Goal: Information Seeking & Learning: Learn about a topic

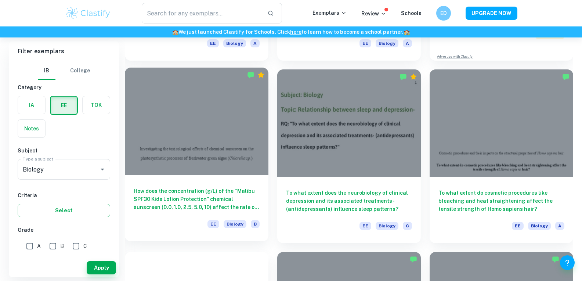
scroll to position [220, 0]
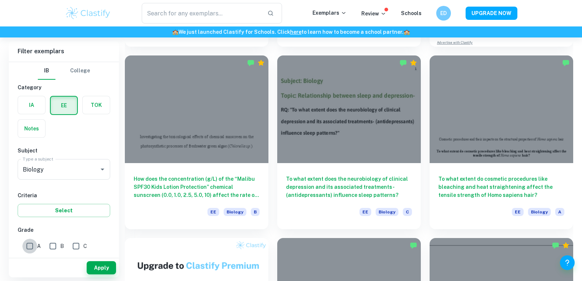
click at [32, 247] on input "A" at bounding box center [29, 246] width 15 height 15
checkbox input "true"
click at [101, 270] on button "Apply" at bounding box center [101, 267] width 29 height 13
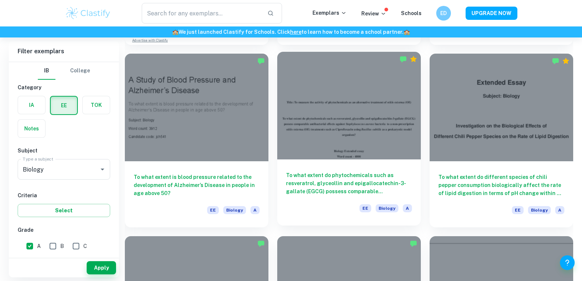
scroll to position [624, 0]
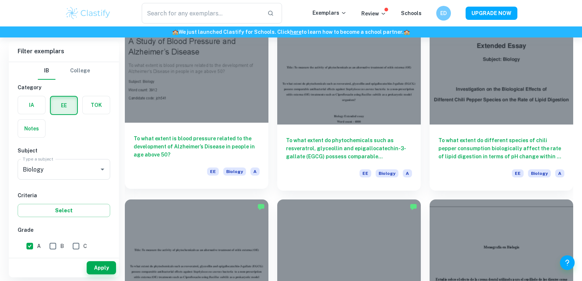
click at [213, 144] on h6 "To what extent is blood pressure related to the development of Alzheimer’s Dise…" at bounding box center [197, 146] width 126 height 24
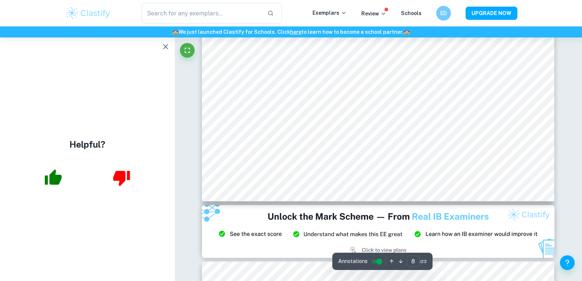
scroll to position [4073, 0]
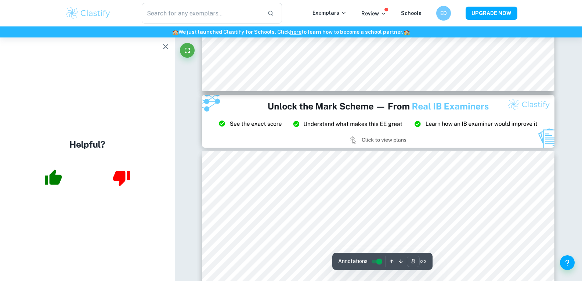
type input "9"
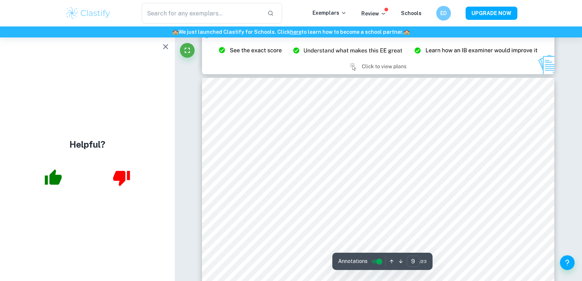
click at [166, 47] on icon "button" at bounding box center [165, 46] width 9 height 9
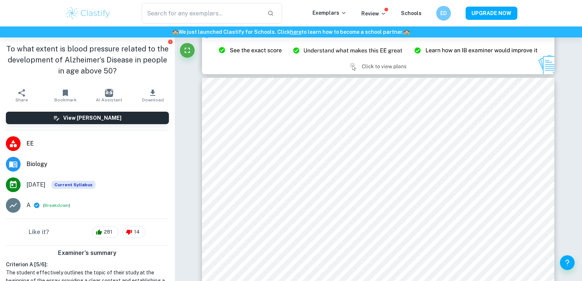
scroll to position [37, 0]
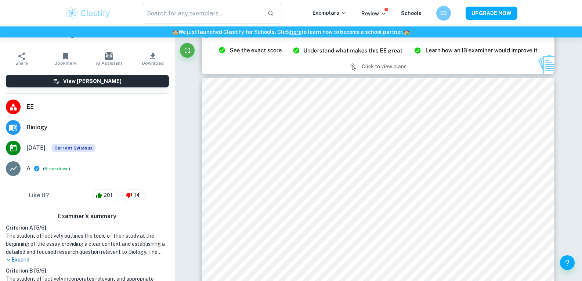
click at [120, 83] on button "View [PERSON_NAME]" at bounding box center [87, 81] width 163 height 12
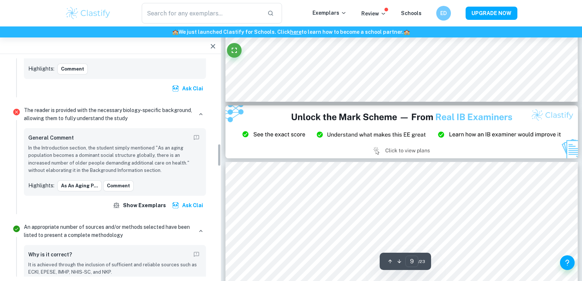
scroll to position [881, 0]
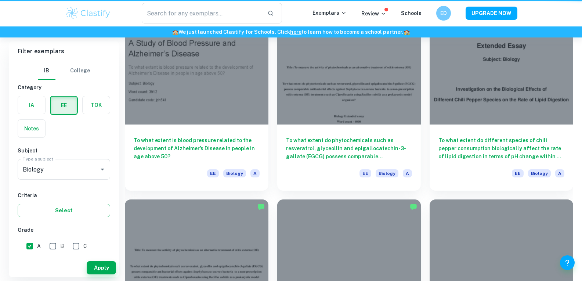
scroll to position [441, 0]
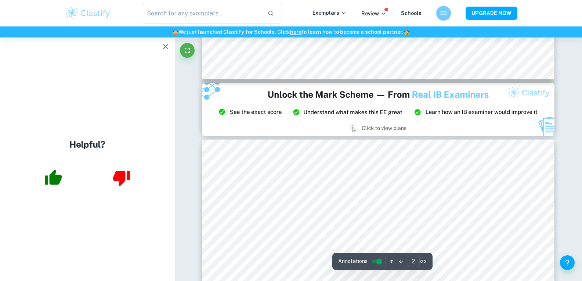
type input "3"
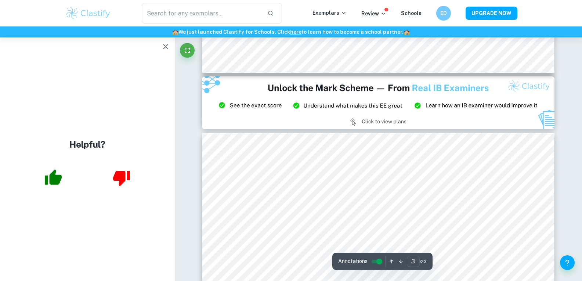
scroll to position [1138, 0]
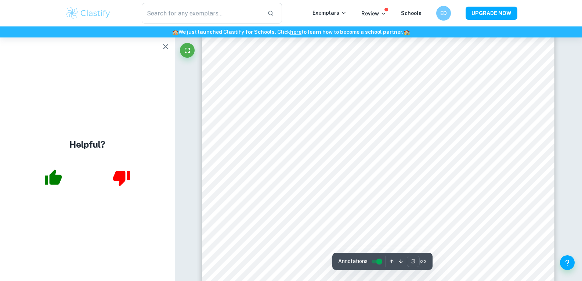
click at [163, 45] on icon "button" at bounding box center [165, 46] width 9 height 9
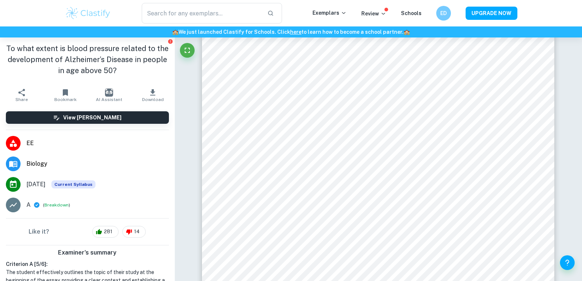
scroll to position [0, 0]
drag, startPoint x: 55, startPoint y: 204, endPoint x: 68, endPoint y: 192, distance: 17.4
click at [55, 204] on button "Breakdown" at bounding box center [56, 205] width 24 height 7
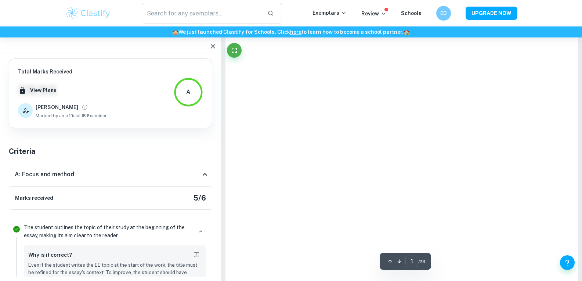
type input "3"
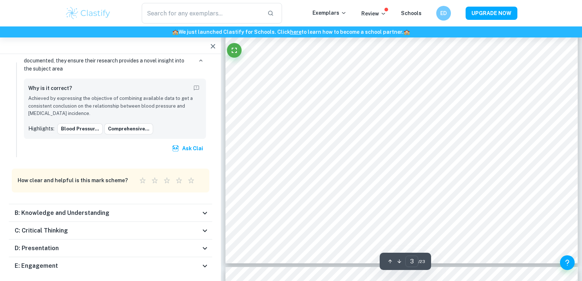
scroll to position [1284, 0]
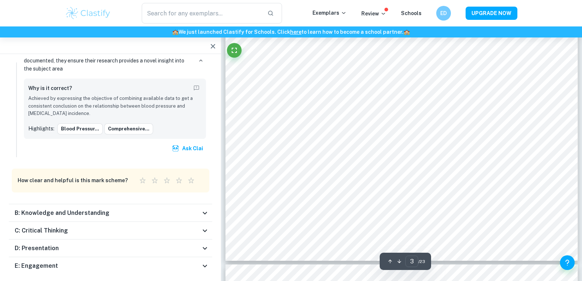
click at [161, 208] on div "B: Knowledge and Understanding" at bounding box center [108, 212] width 186 height 9
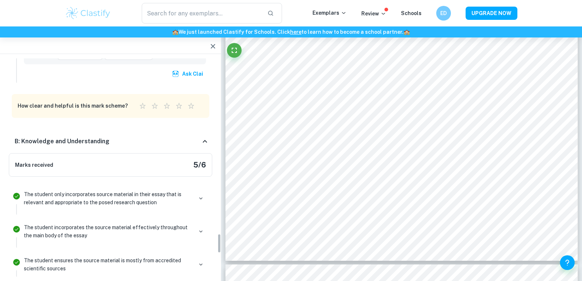
click at [208, 137] on icon at bounding box center [204, 141] width 9 height 9
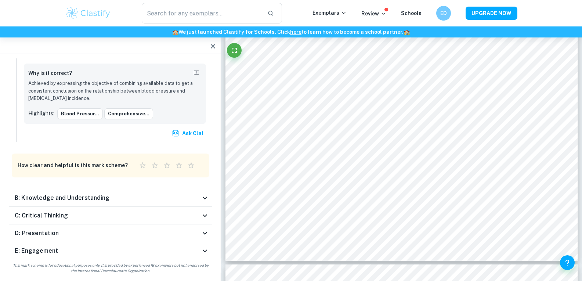
scroll to position [1856, 0]
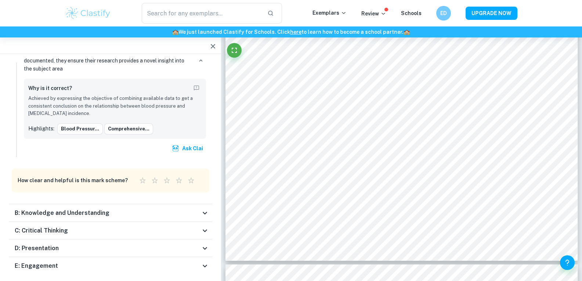
click at [205, 226] on icon at bounding box center [204, 230] width 9 height 9
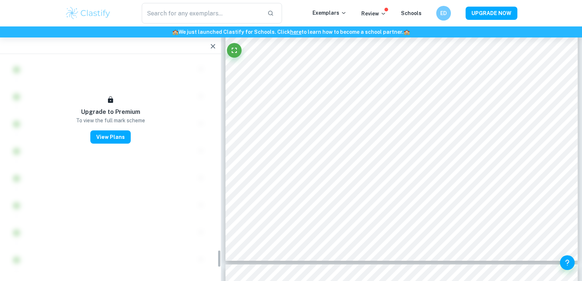
scroll to position [2168, 0]
click at [214, 46] on icon "button" at bounding box center [212, 46] width 9 height 9
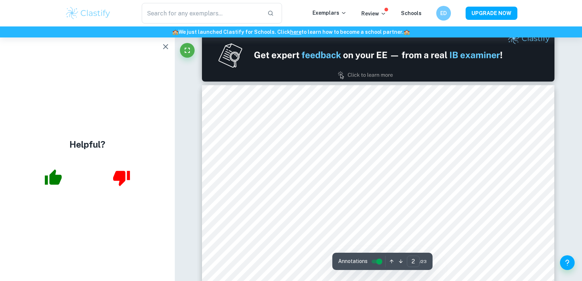
scroll to position [701, 0]
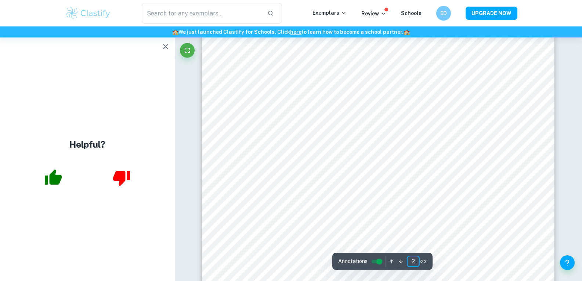
click at [415, 262] on input "2" at bounding box center [413, 260] width 13 height 11
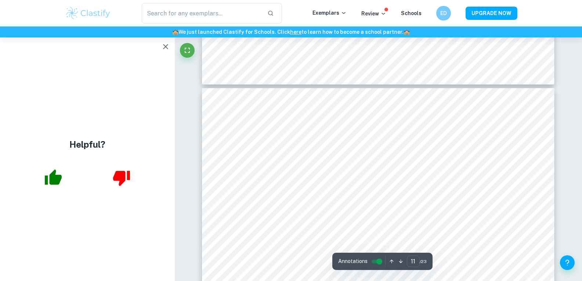
scroll to position [5249, 0]
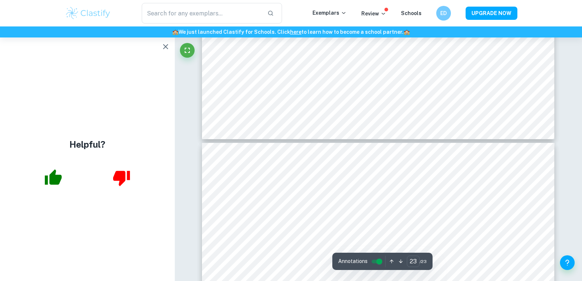
type input "22"
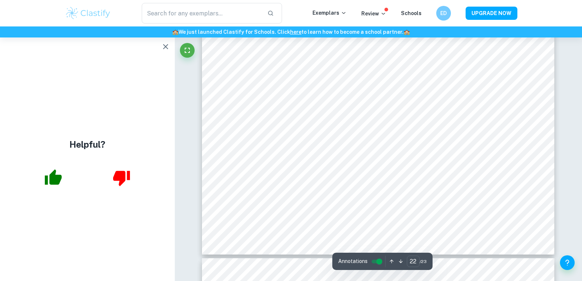
scroll to position [10935, 0]
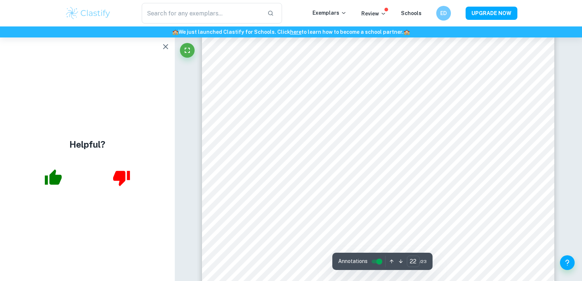
click at [365, 119] on div at bounding box center [380, 121] width 229 height 26
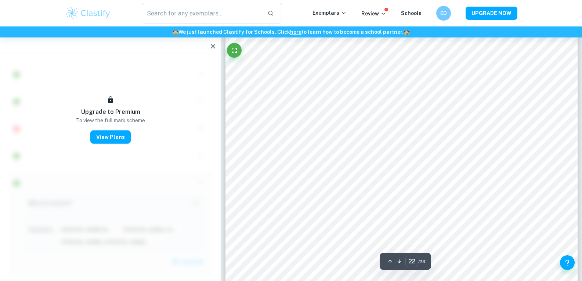
scroll to position [10678, 0]
drag, startPoint x: 341, startPoint y: 150, endPoint x: 307, endPoint y: 156, distance: 33.5
click at [307, 156] on div at bounding box center [403, 152] width 229 height 26
type input "19"
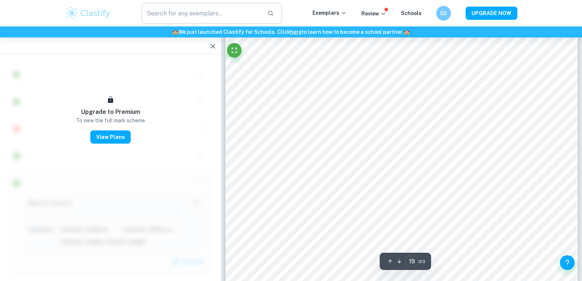
drag, startPoint x: 209, startPoint y: 44, endPoint x: 197, endPoint y: 9, distance: 37.1
click at [209, 44] on icon "button" at bounding box center [212, 46] width 9 height 9
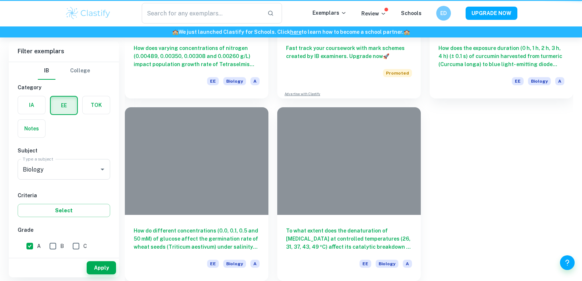
scroll to position [259, 0]
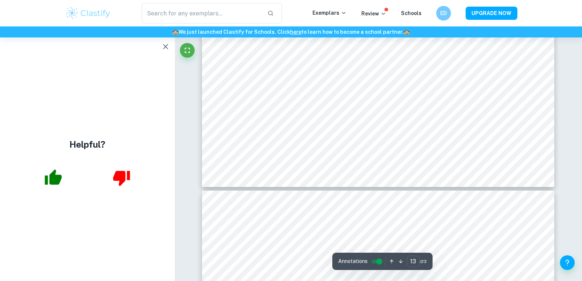
scroll to position [6092, 0]
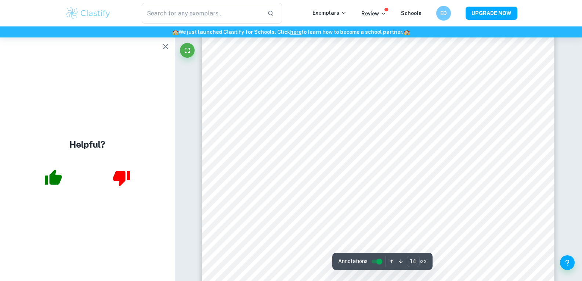
type input "13"
